Goal: Obtain resource: Obtain resource

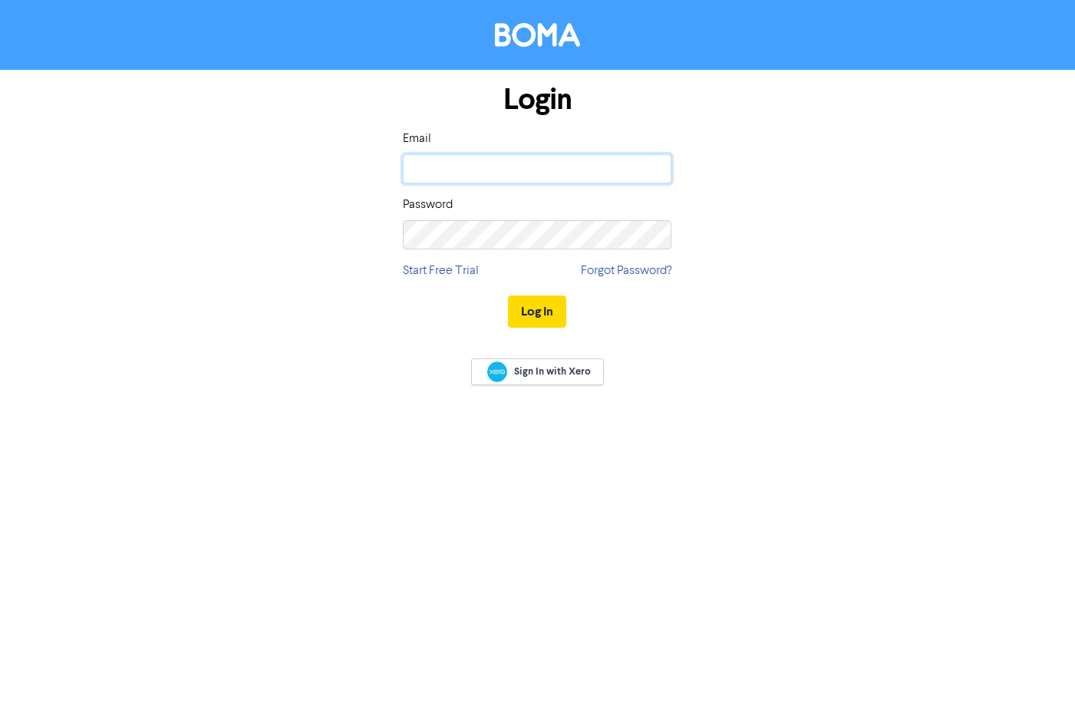
type input "[PERSON_NAME][EMAIL_ADDRESS][DOMAIN_NAME]"
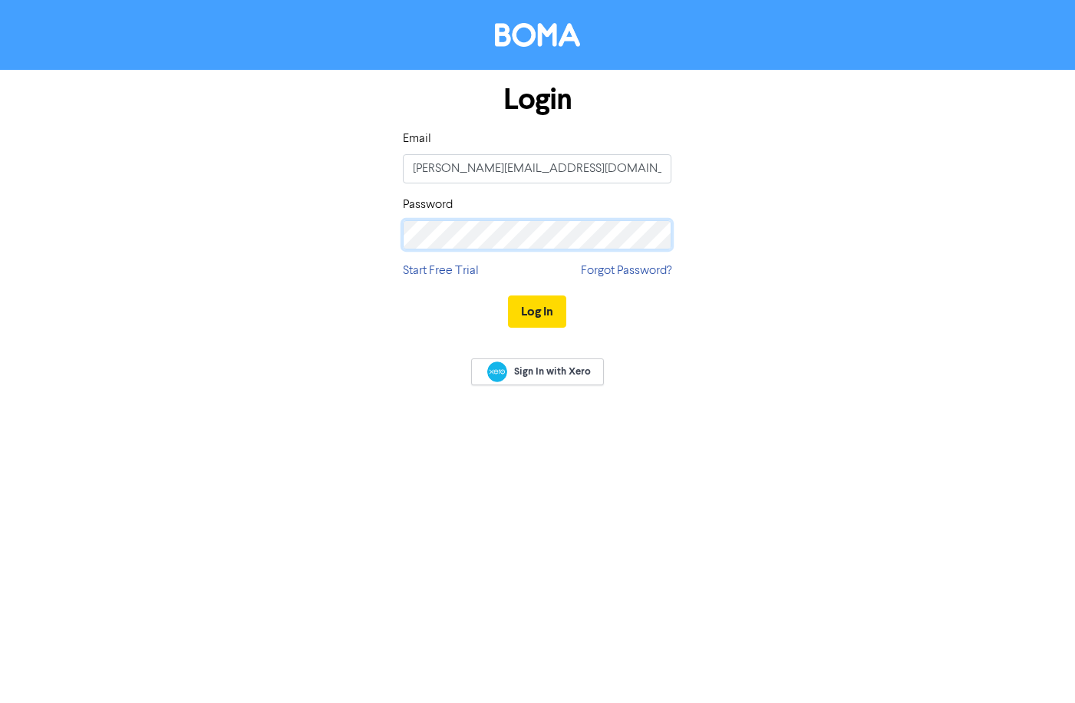
click at [537, 311] on button "Log In" at bounding box center [537, 311] width 58 height 32
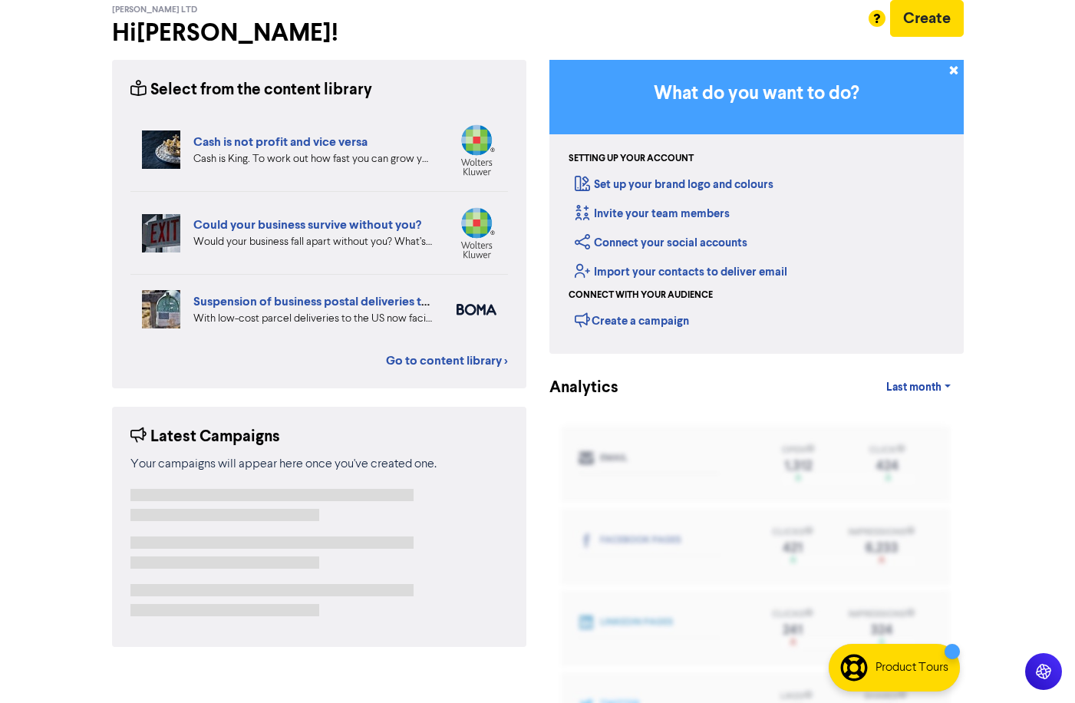
scroll to position [78, 0]
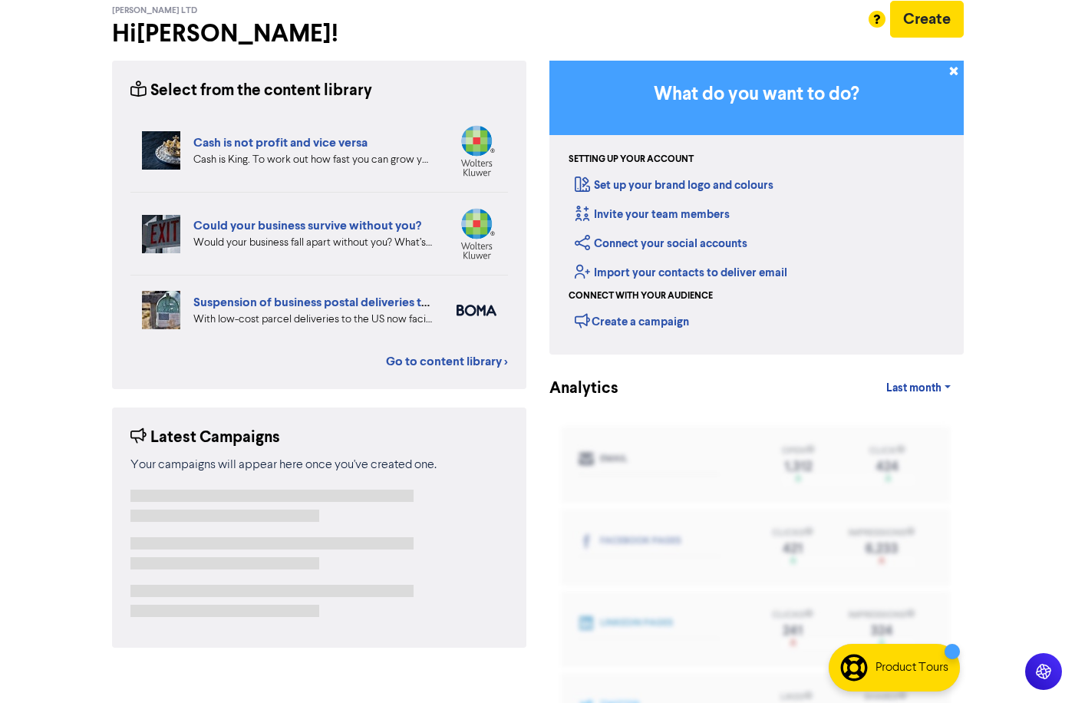
click at [1004, 441] on div "Support & Resources Video Tutorials FAQ & Guides Marketing Education [PERSON_NA…" at bounding box center [537, 273] width 1075 height 703
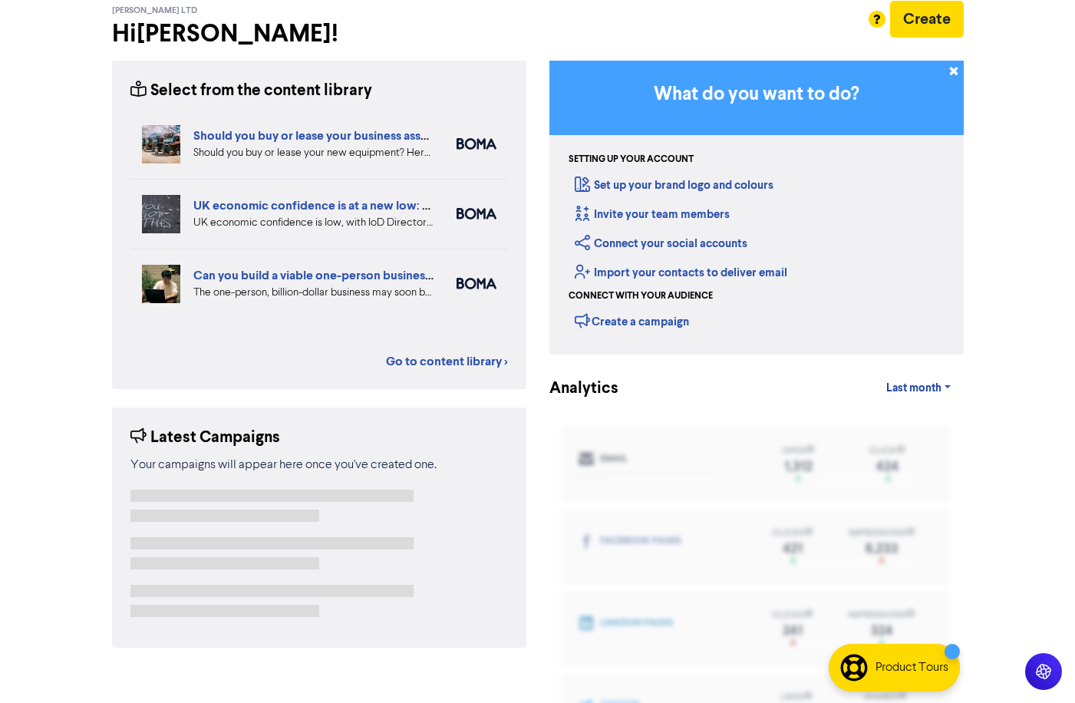
click at [1002, 397] on div "Support & Resources Video Tutorials FAQ & Guides Marketing Education [PERSON_NA…" at bounding box center [537, 273] width 1075 height 703
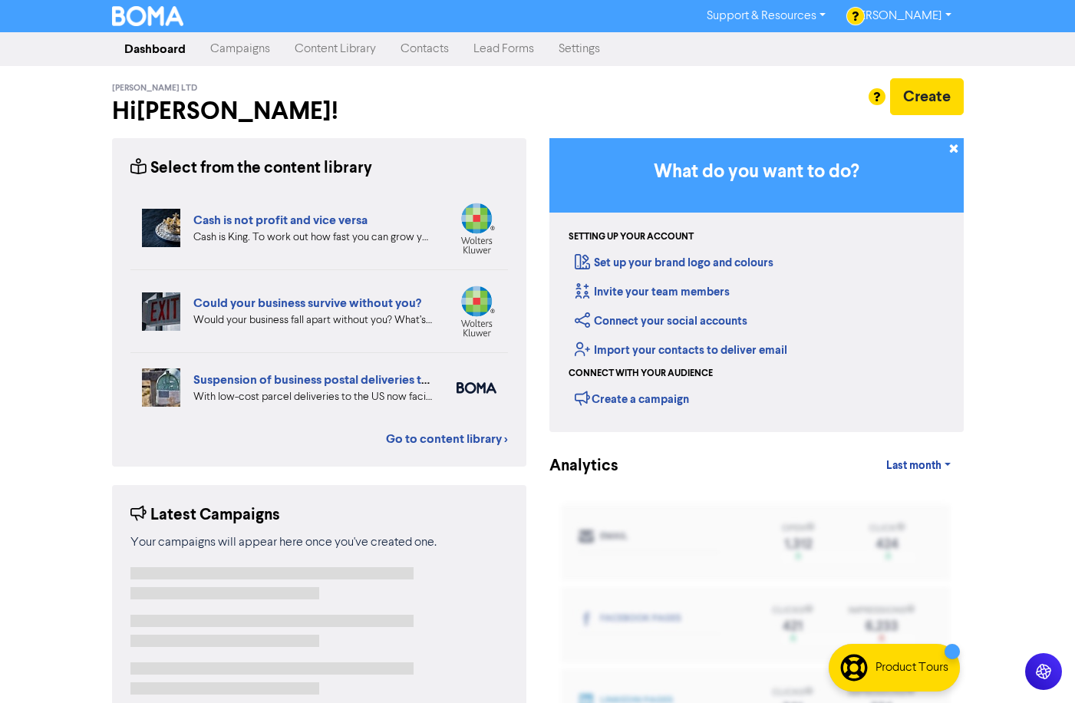
scroll to position [0, 0]
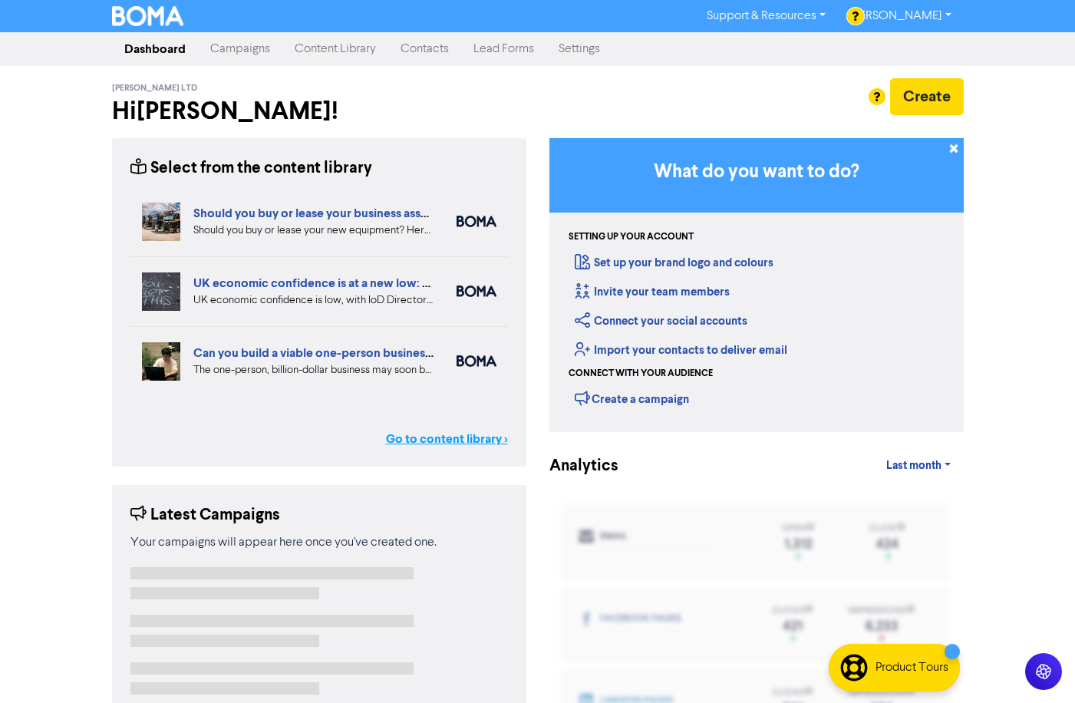
click at [462, 438] on link "Go to content library >" at bounding box center [447, 439] width 122 height 18
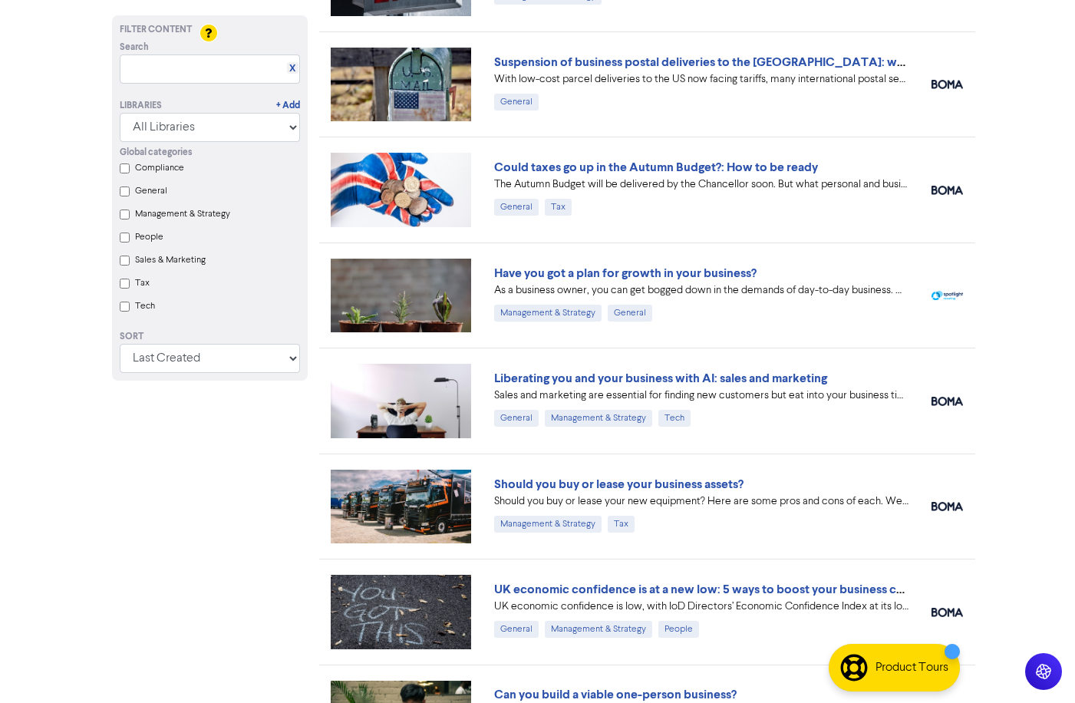
scroll to position [290, 0]
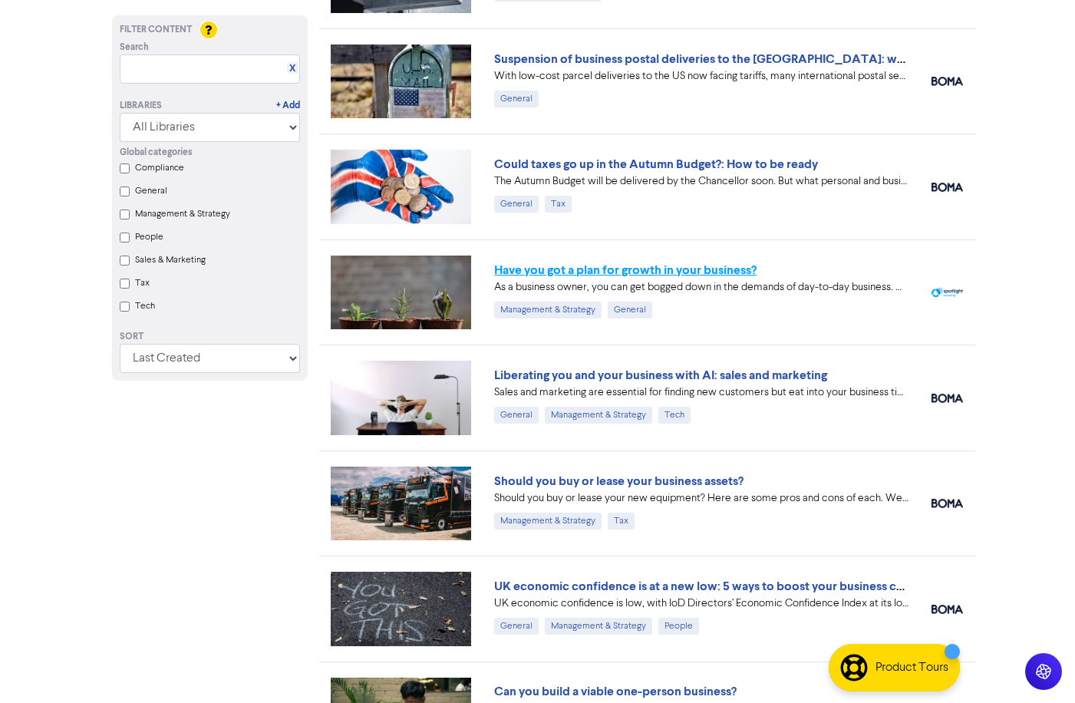
click at [668, 271] on link "Have you got a plan for growth in your business?" at bounding box center [625, 269] width 262 height 15
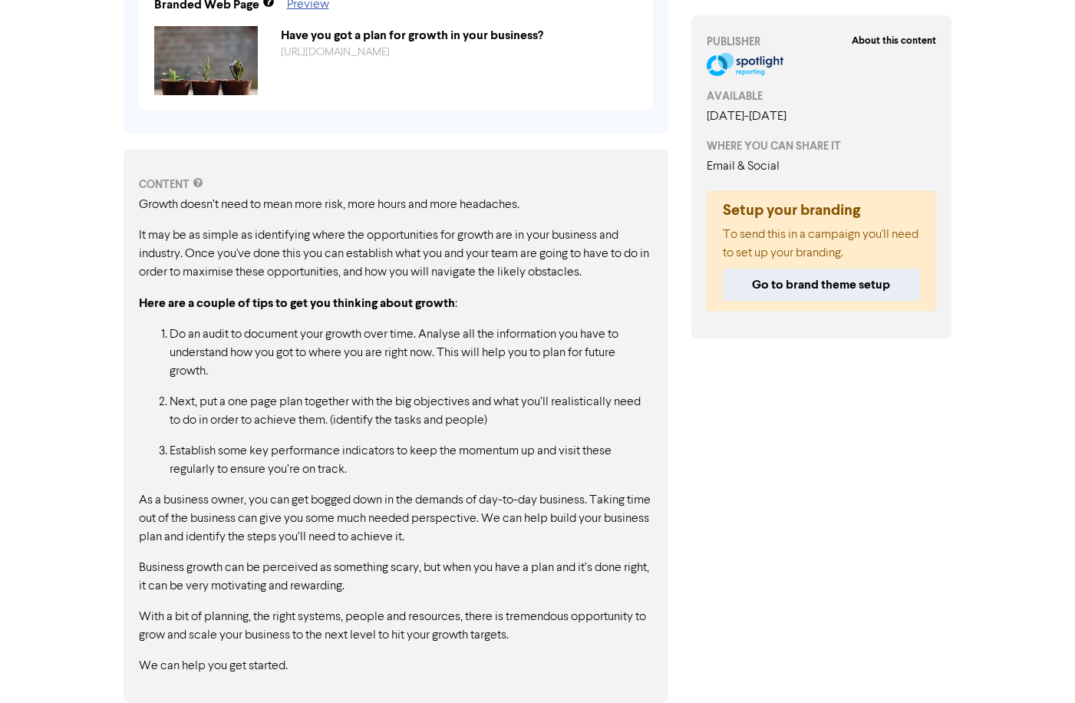
scroll to position [645, 0]
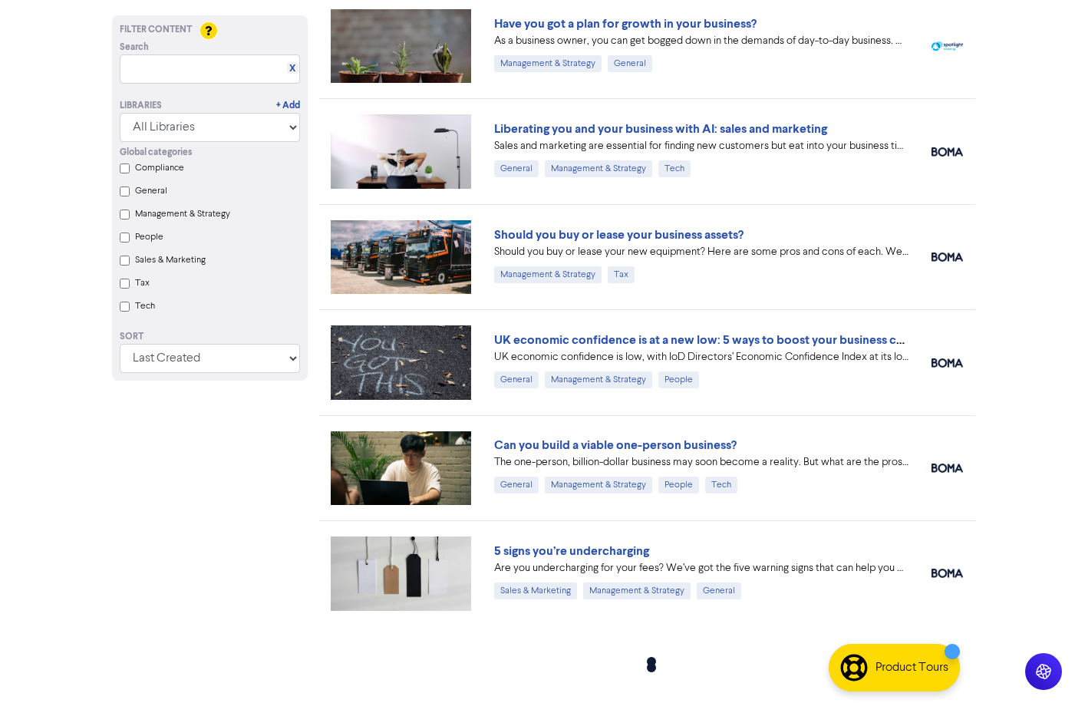
scroll to position [536, 0]
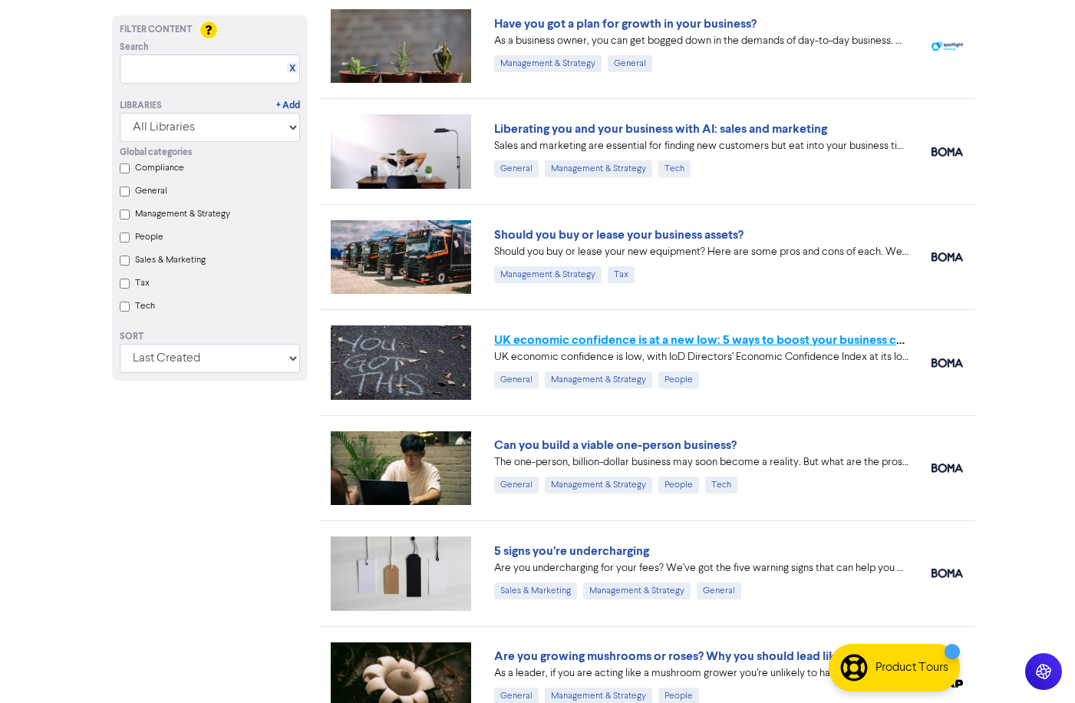
click at [584, 340] on link "UK economic confidence is at a new low: 5 ways to boost your business confidence" at bounding box center [724, 339] width 460 height 15
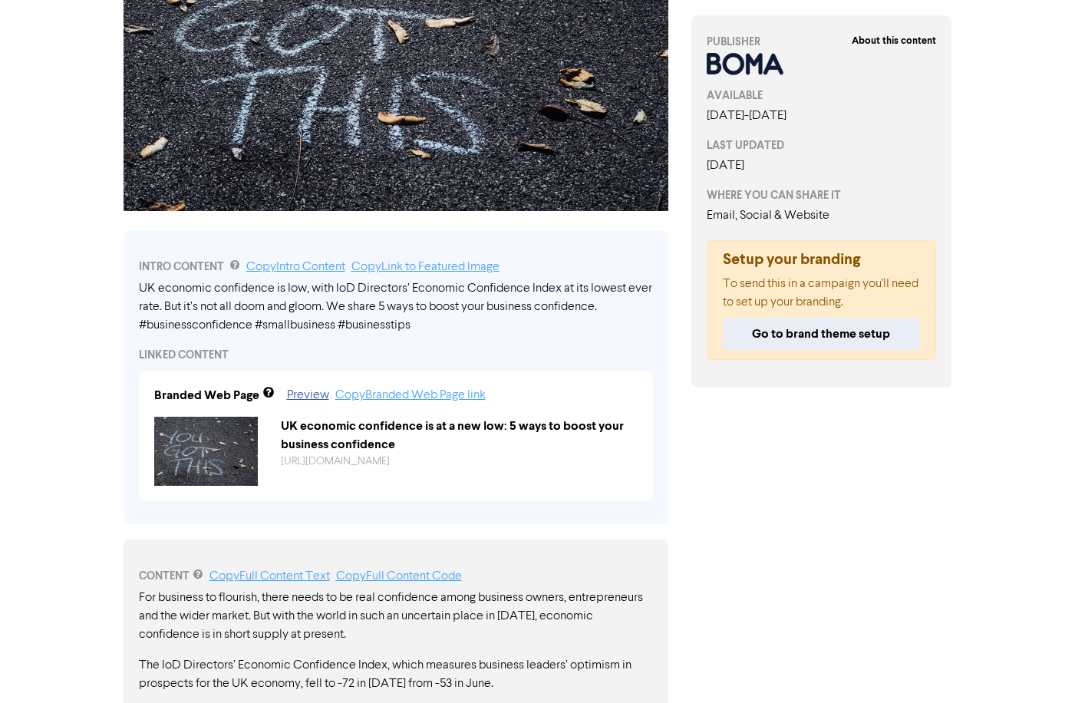
scroll to position [297, 0]
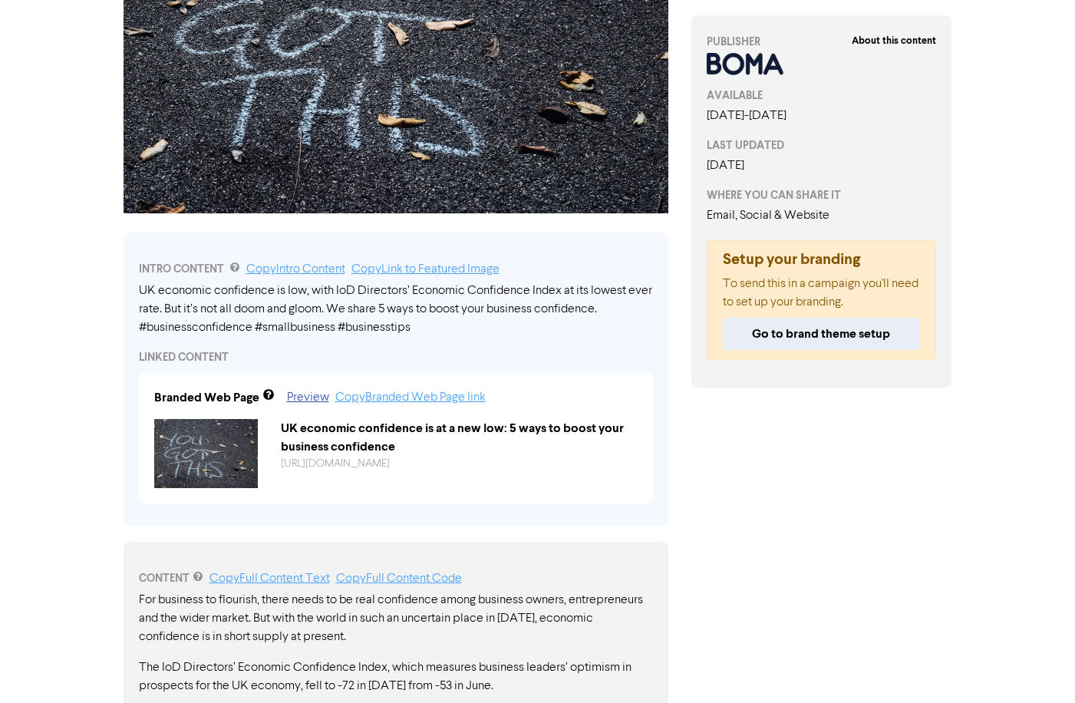
click at [139, 268] on div "INTRO CONTENT Copy Intro Content Copy Link to Featured Image" at bounding box center [396, 269] width 514 height 18
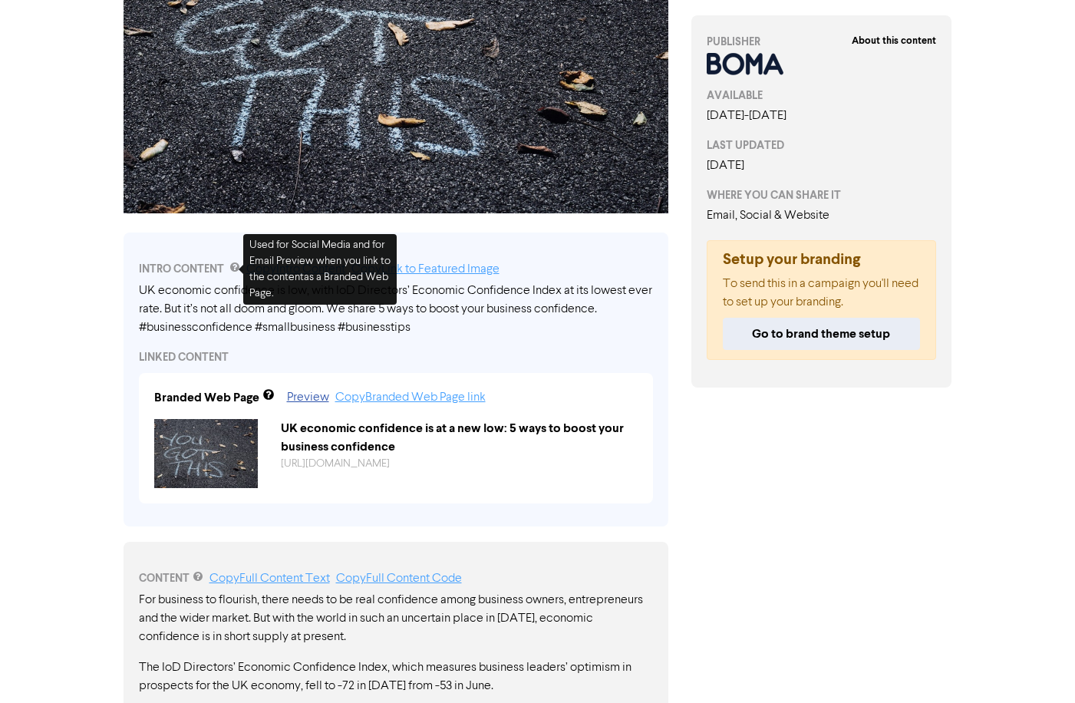
click at [418, 353] on div "LINKED CONTENT" at bounding box center [396, 357] width 514 height 16
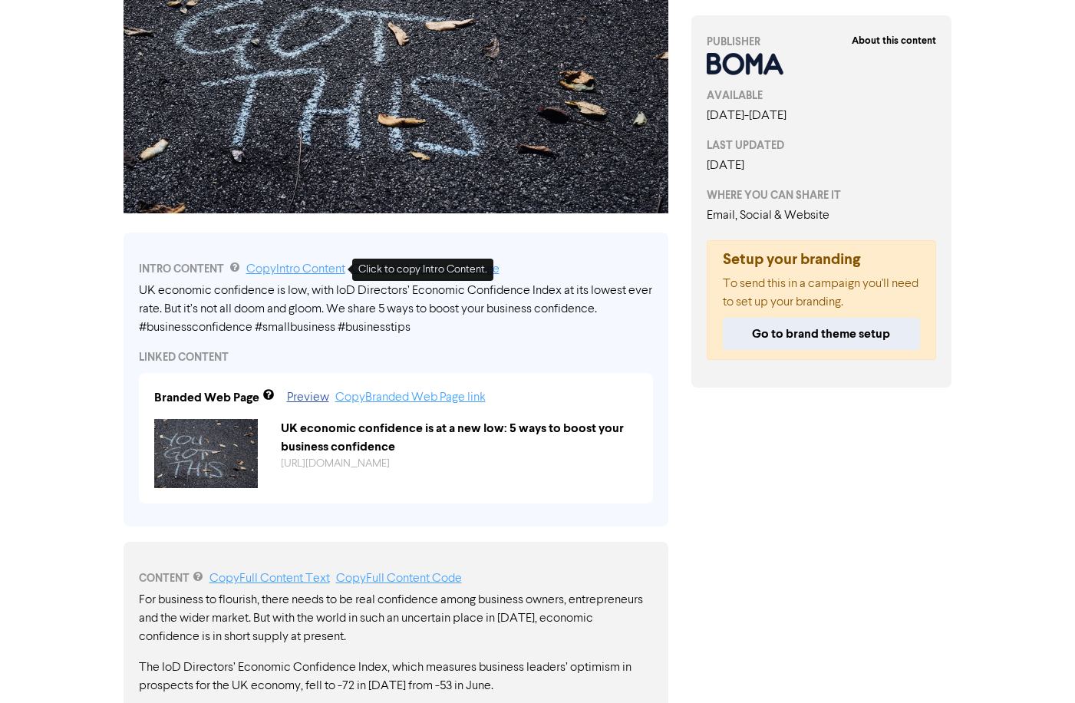
click at [291, 266] on link "Copy Intro Content" at bounding box center [295, 269] width 99 height 12
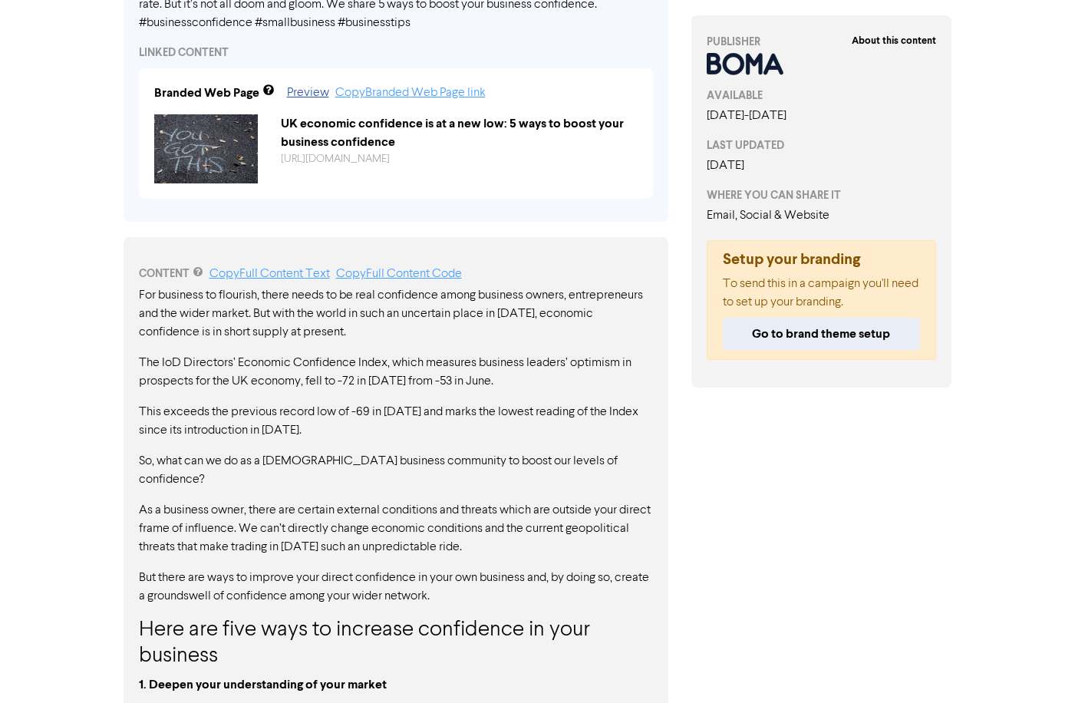
scroll to position [611, 0]
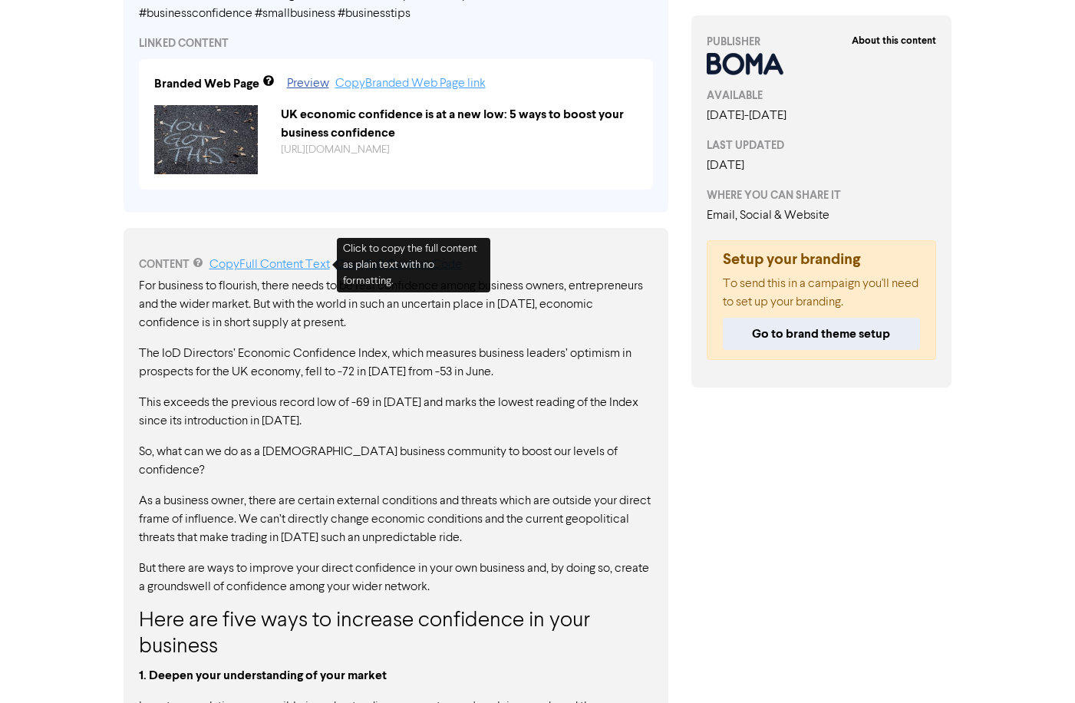
click at [259, 263] on link "Copy Full Content Text" at bounding box center [270, 265] width 120 height 12
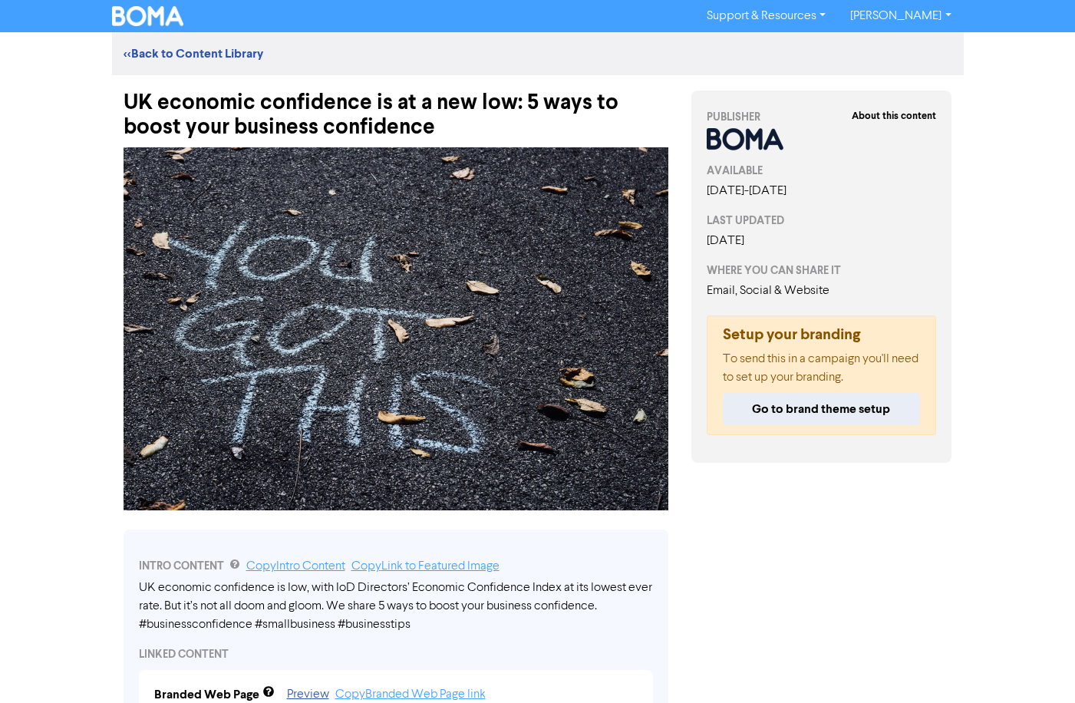
scroll to position [0, 0]
